Goal: Information Seeking & Learning: Learn about a topic

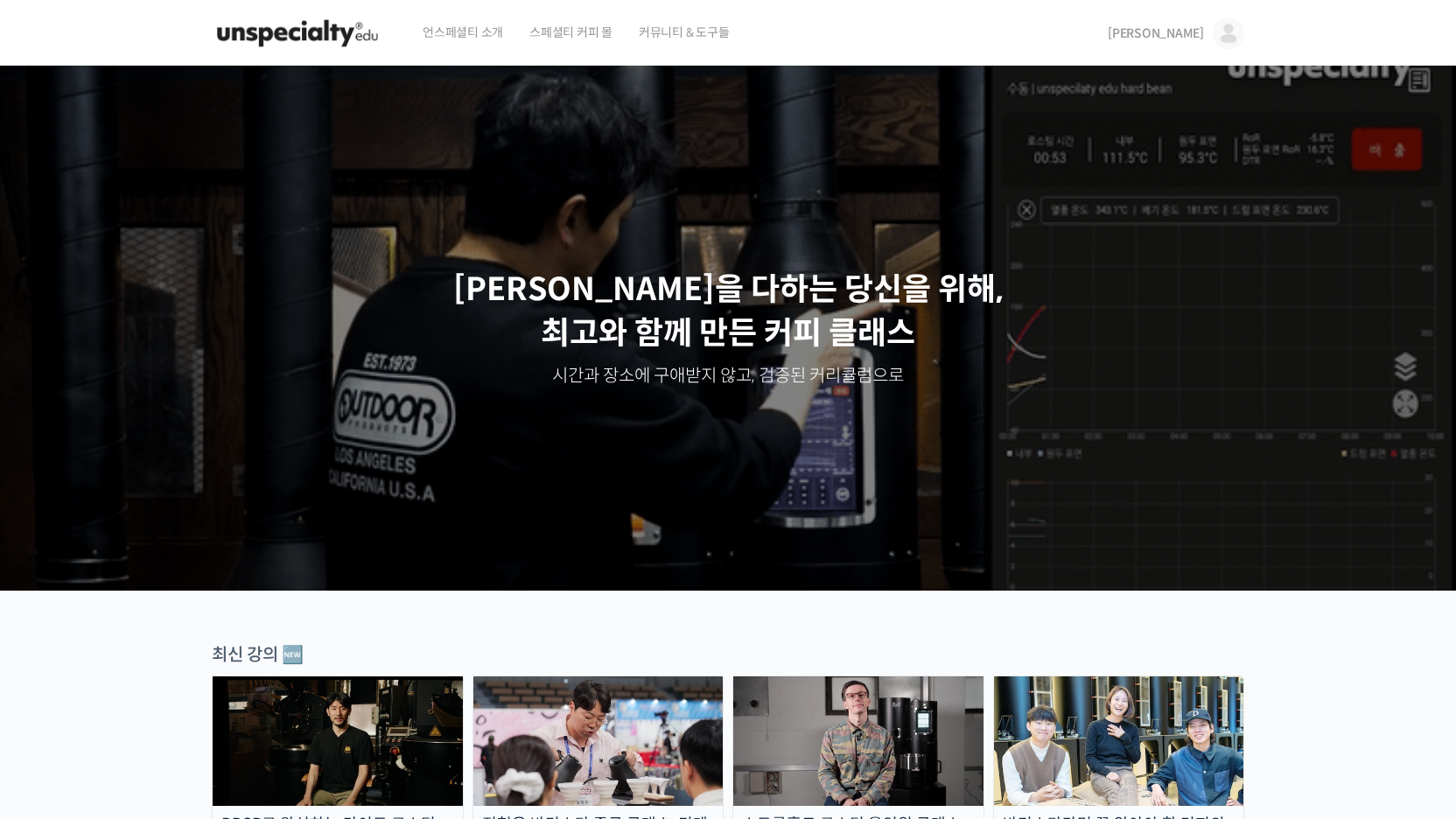
click at [1193, 32] on span "[PERSON_NAME]" at bounding box center [1156, 33] width 96 height 16
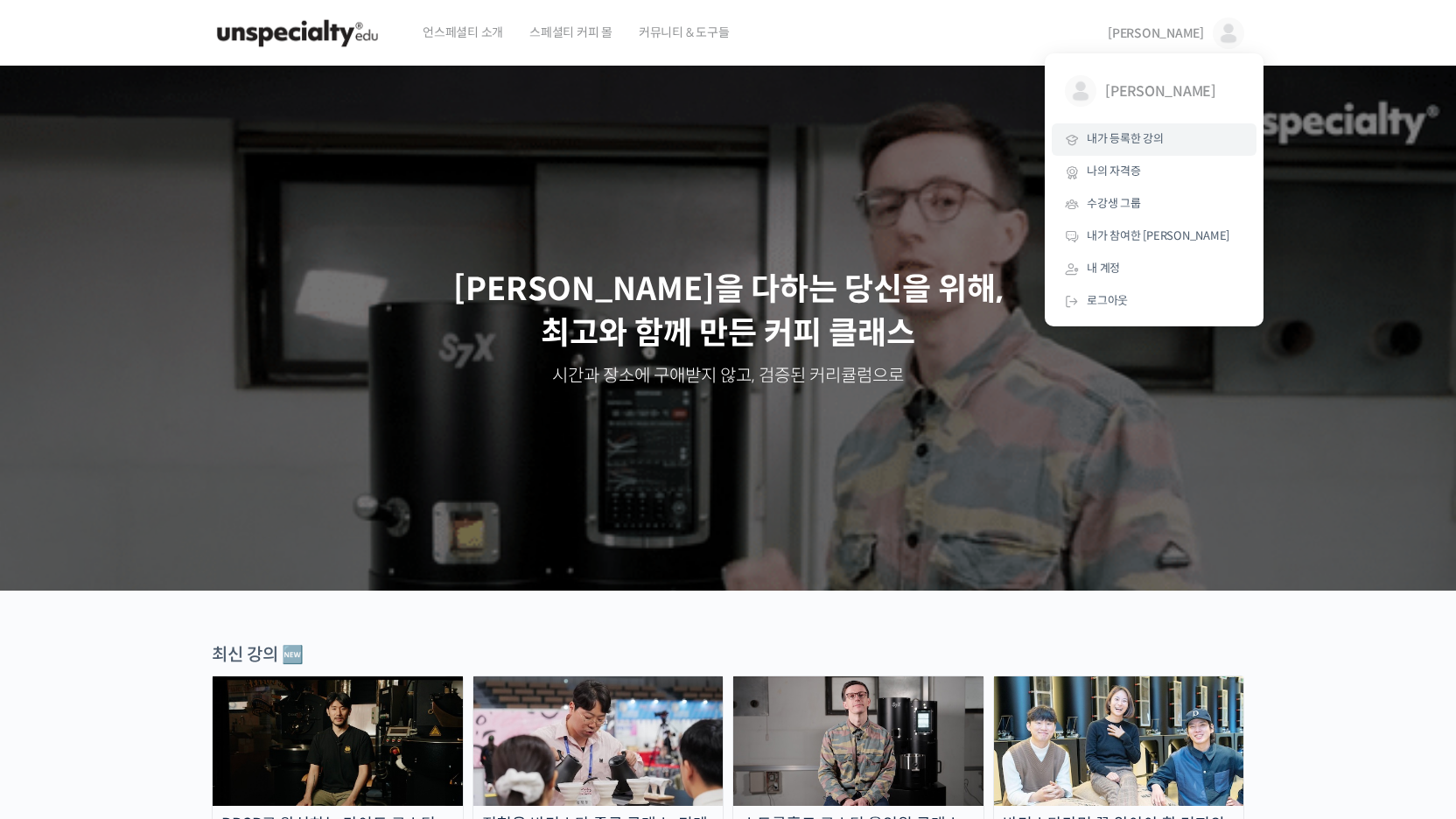
click at [1128, 143] on span "내가 등록한 강의" at bounding box center [1125, 139] width 77 height 15
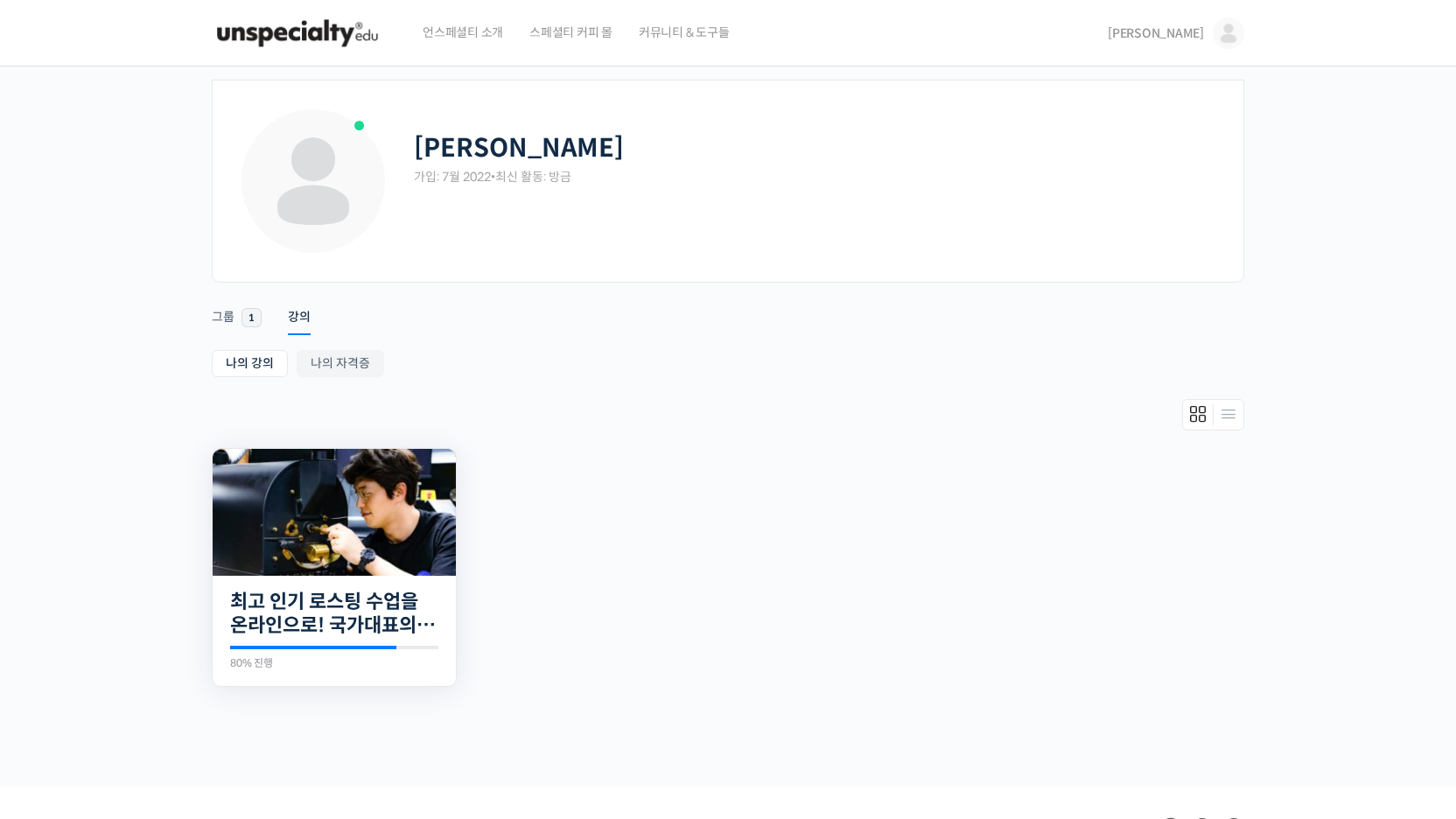
click at [371, 579] on div "20개의 수업 최고 인기 로스팅 수업을 온라인으로! 국가대표의 로스팅 클래스 80% 진행 최근 활동: 2022년 07월 23일 1:56 오후 …" at bounding box center [334, 630] width 243 height 111
click at [373, 549] on img at bounding box center [334, 512] width 243 height 127
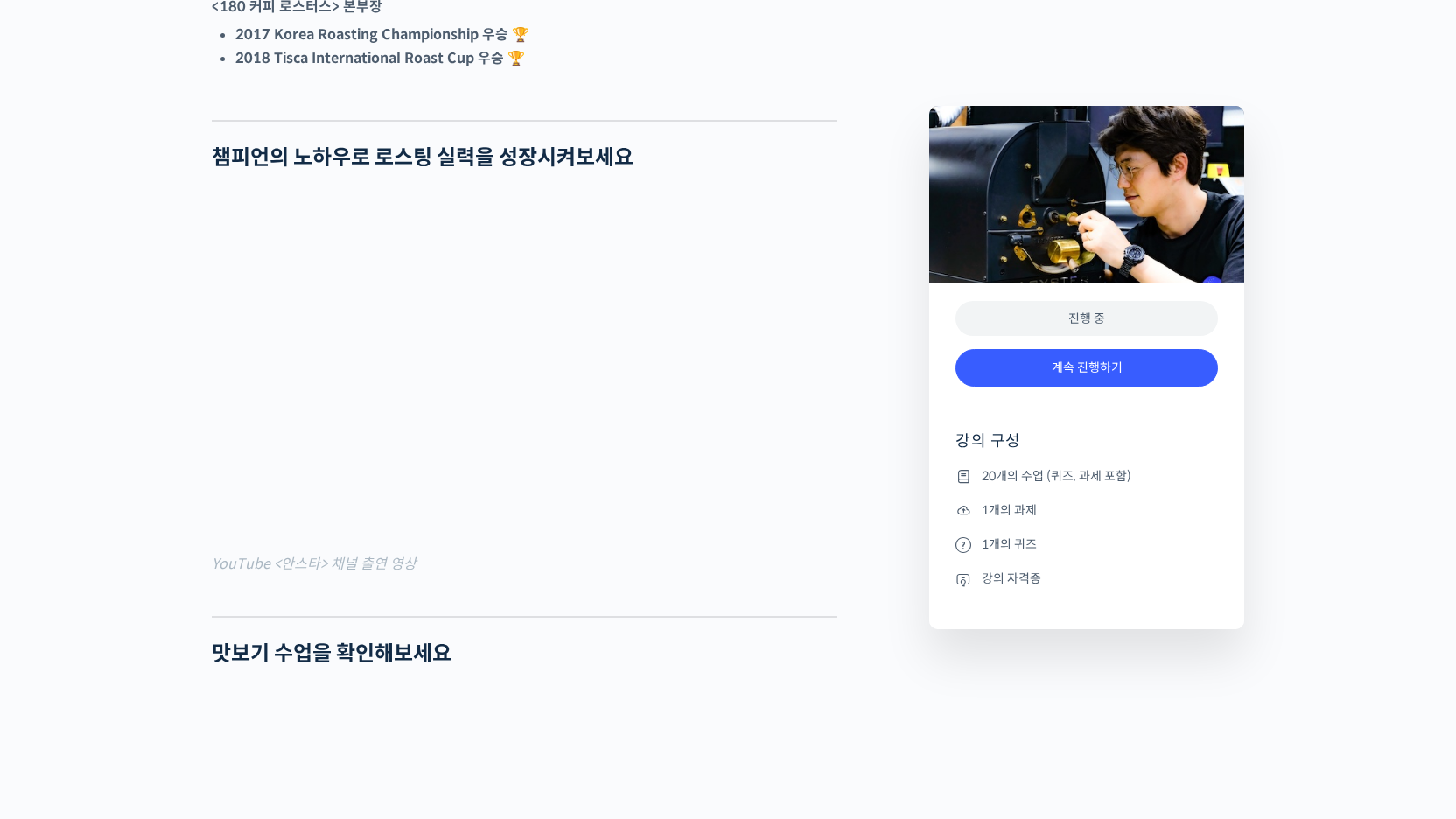
scroll to position [2147, 0]
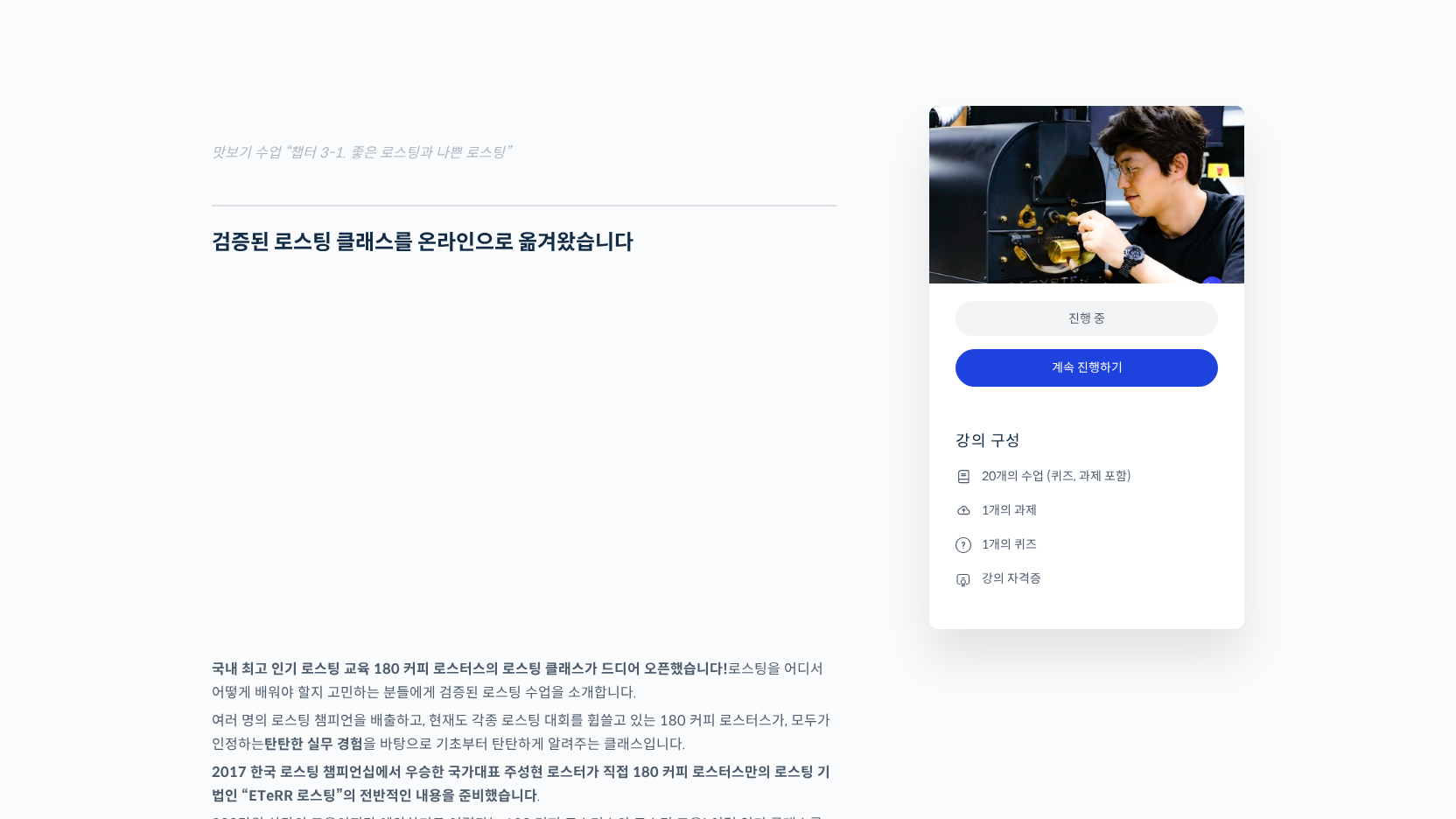
click at [1068, 381] on link "계속 진행하기" at bounding box center [1087, 368] width 262 height 38
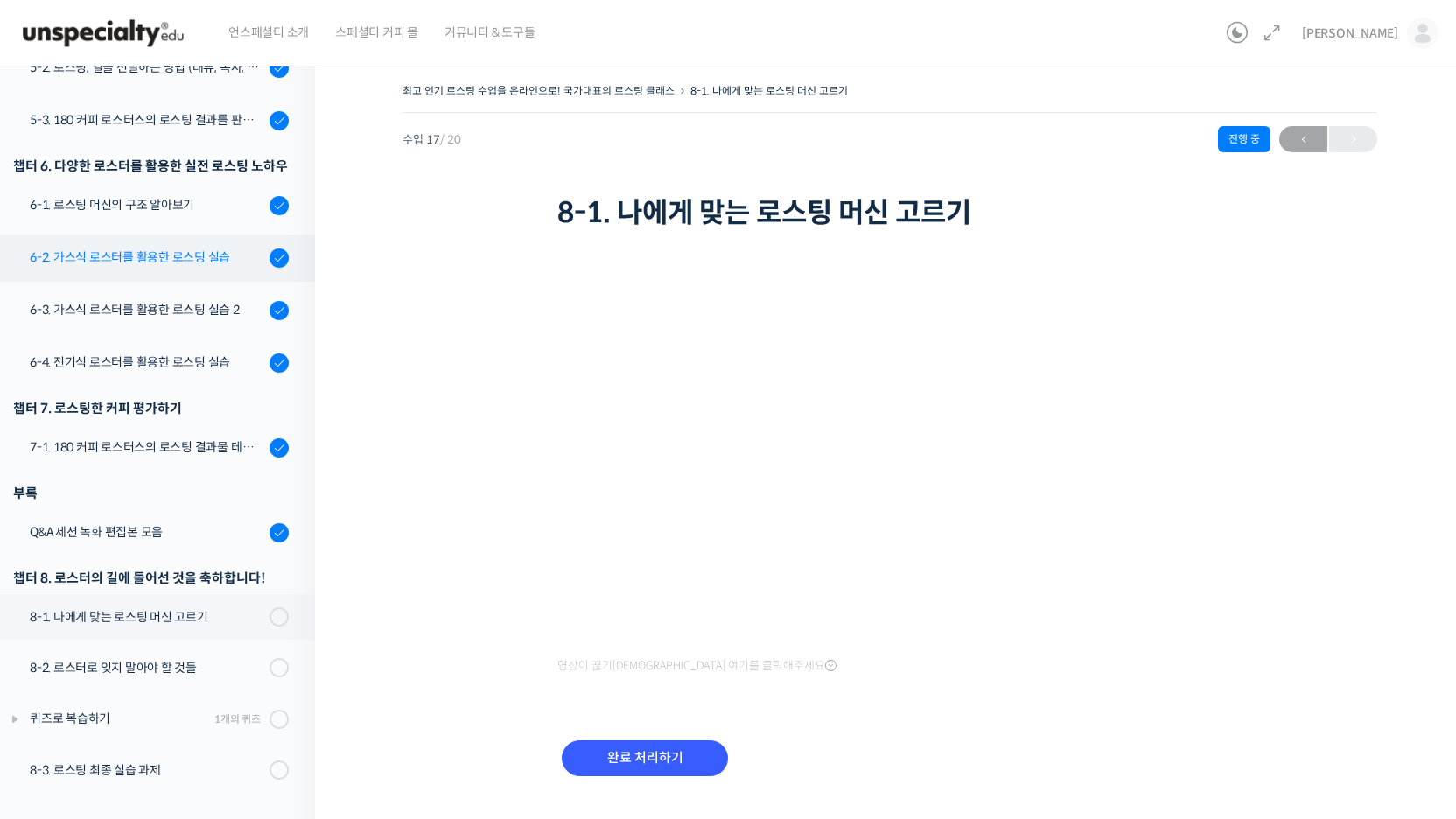
click at [168, 254] on div "6-2. 가스식 로스터를 활용한 로스팅 실습" at bounding box center [147, 256] width 235 height 19
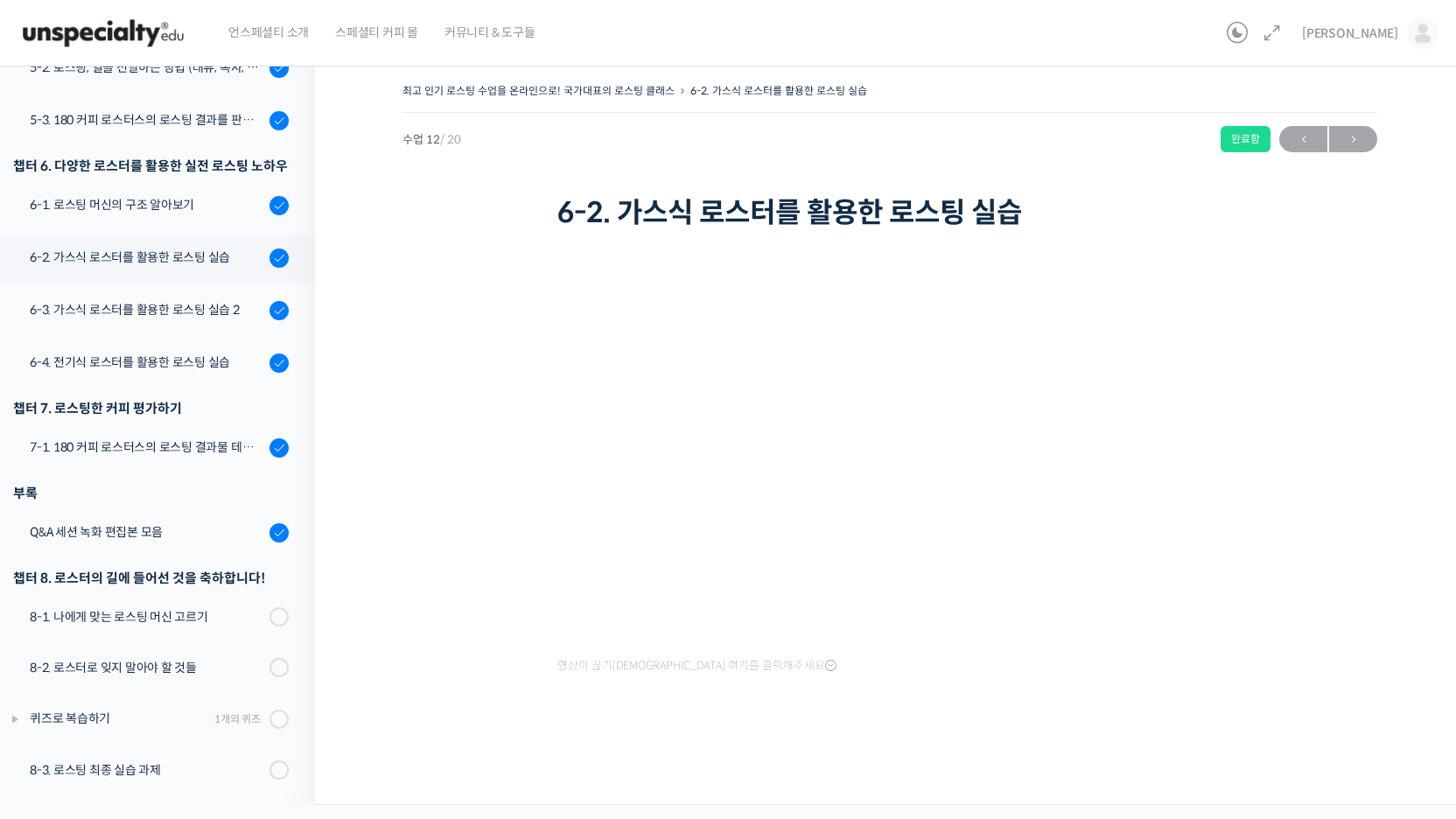
scroll to position [544, 0]
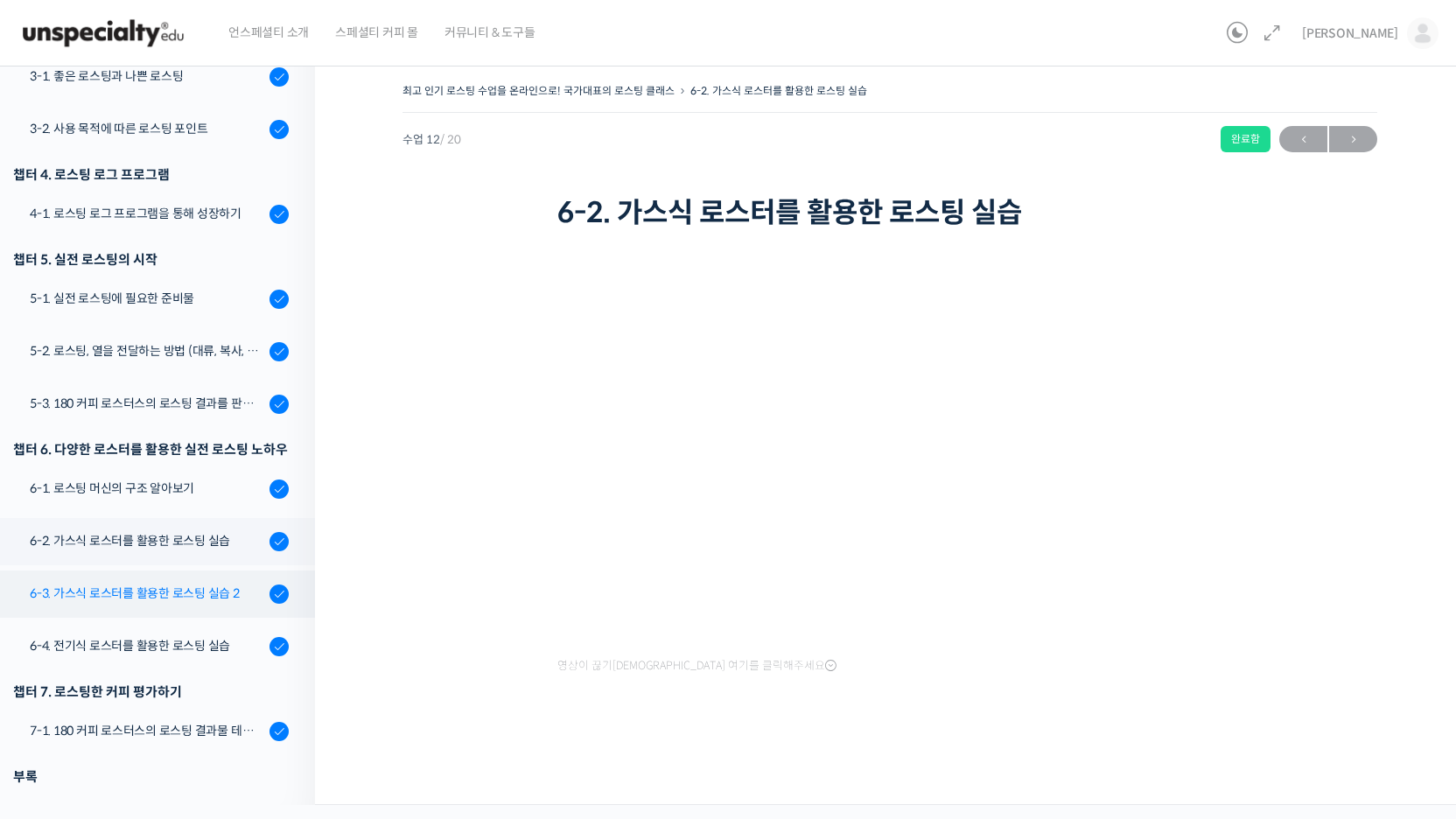
click at [161, 585] on div "6-3. 가스식 로스터를 활용한 로스팅 실습 2" at bounding box center [147, 593] width 235 height 19
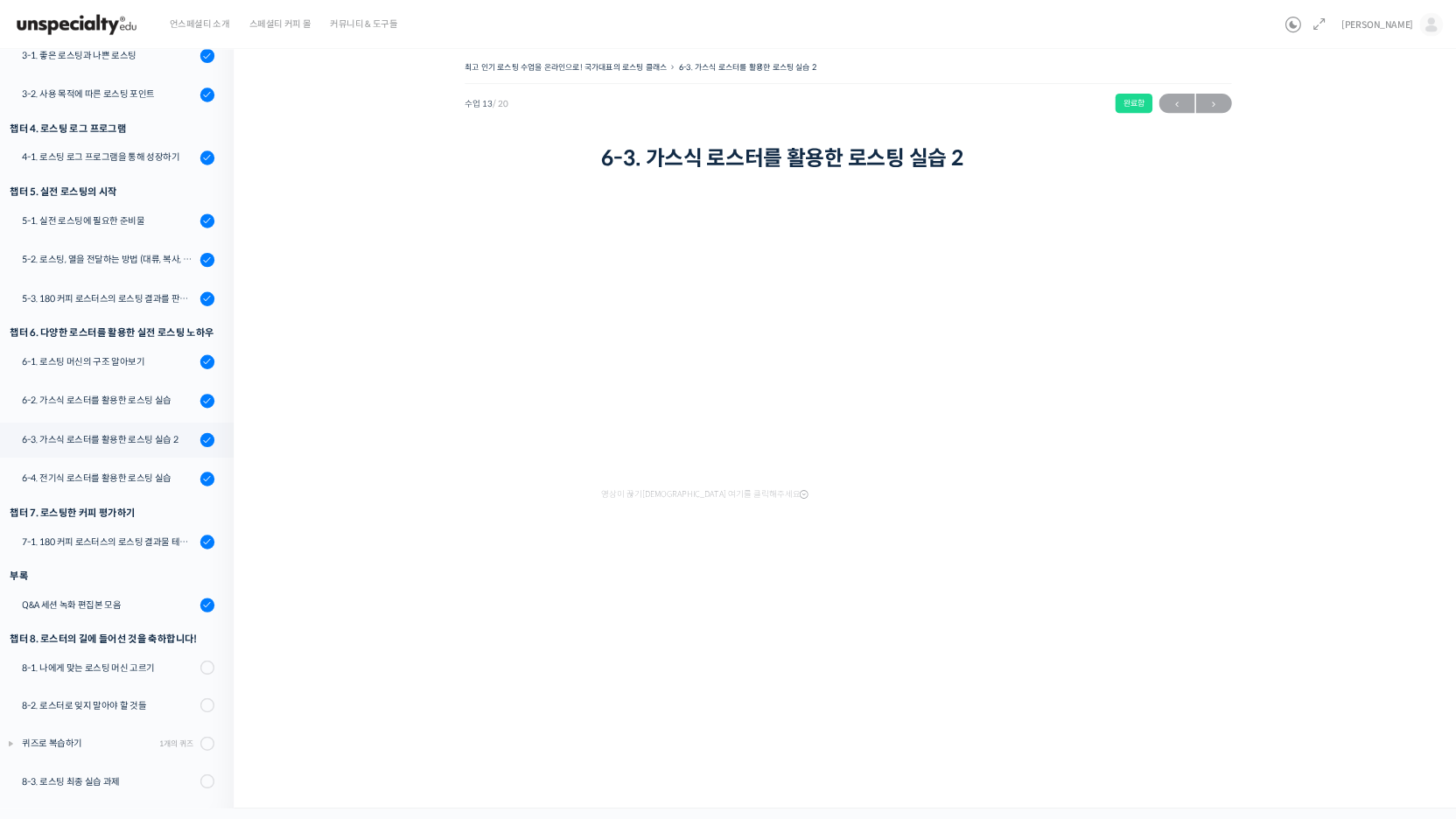
scroll to position [544, 0]
